Goal: Task Accomplishment & Management: Manage account settings

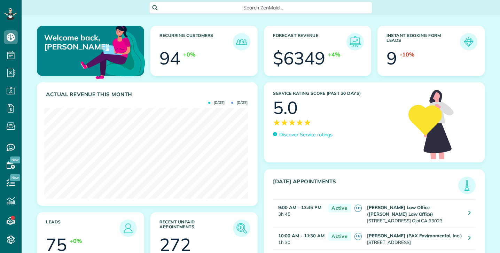
scroll to position [91, 203]
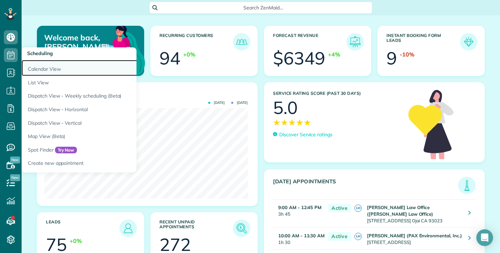
click at [44, 70] on link "Calendar View" at bounding box center [109, 68] width 174 height 16
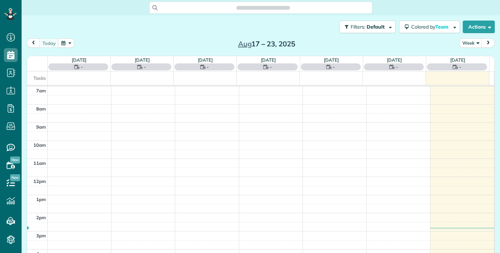
scroll to position [3, 3]
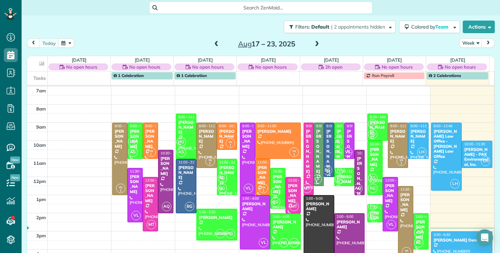
click at [313, 43] on span at bounding box center [317, 44] width 8 height 6
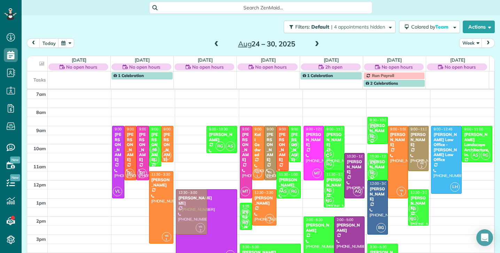
drag, startPoint x: 184, startPoint y: 134, endPoint x: 178, endPoint y: 195, distance: 61.6
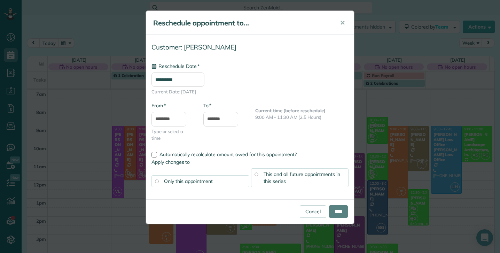
type input "**********"
click at [334, 212] on input "****" at bounding box center [338, 211] width 19 height 13
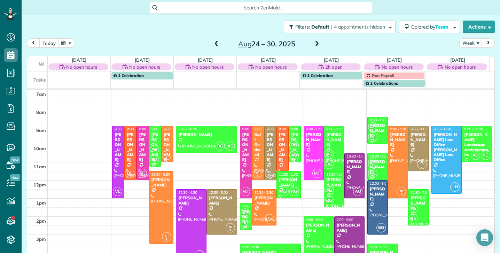
click at [266, 146] on div "[PERSON_NAME]" at bounding box center [270, 147] width 8 height 30
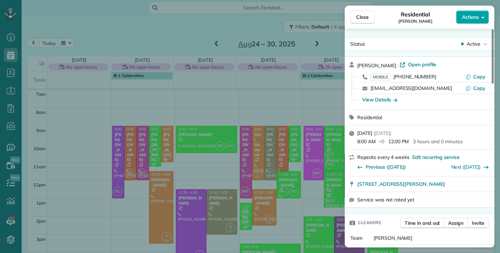
click at [474, 21] on button "Actions" at bounding box center [472, 16] width 33 height 13
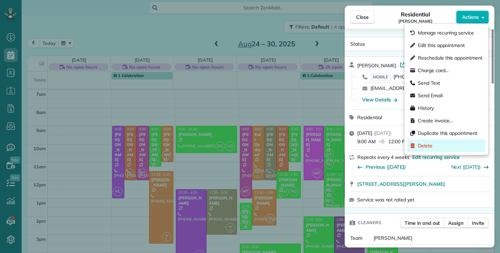
click at [428, 144] on span "Delete" at bounding box center [425, 145] width 15 height 7
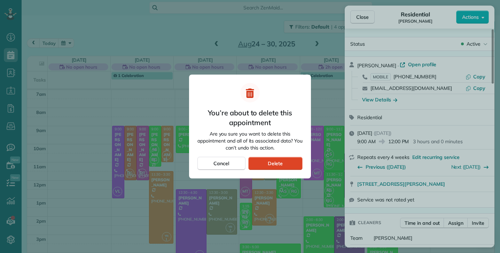
click at [293, 160] on div "Delete" at bounding box center [275, 163] width 54 height 13
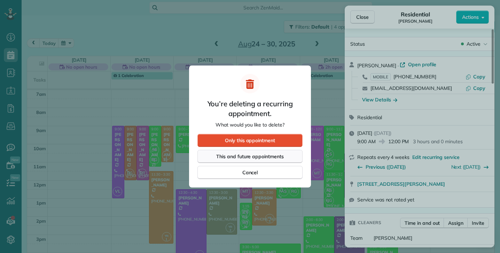
click at [244, 157] on span "This and future appointments" at bounding box center [250, 156] width 68 height 7
